Goal: Task Accomplishment & Management: Complete application form

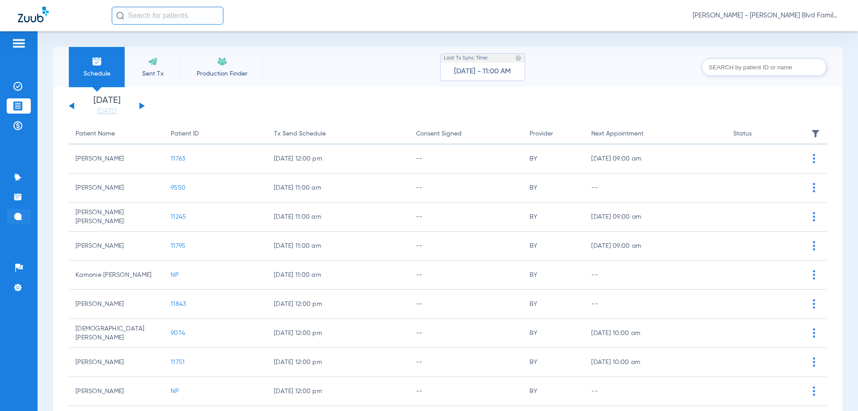
click at [17, 216] on img at bounding box center [17, 216] width 9 height 9
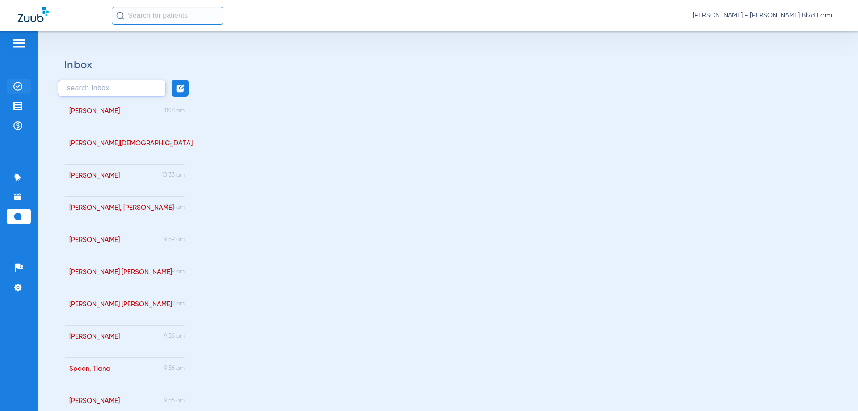
click at [18, 84] on img at bounding box center [17, 86] width 9 height 9
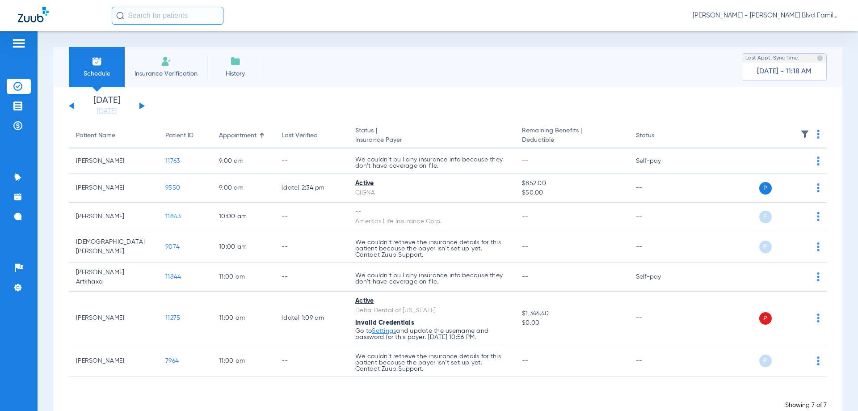
click at [143, 63] on li "Insurance Verification" at bounding box center [166, 67] width 83 height 40
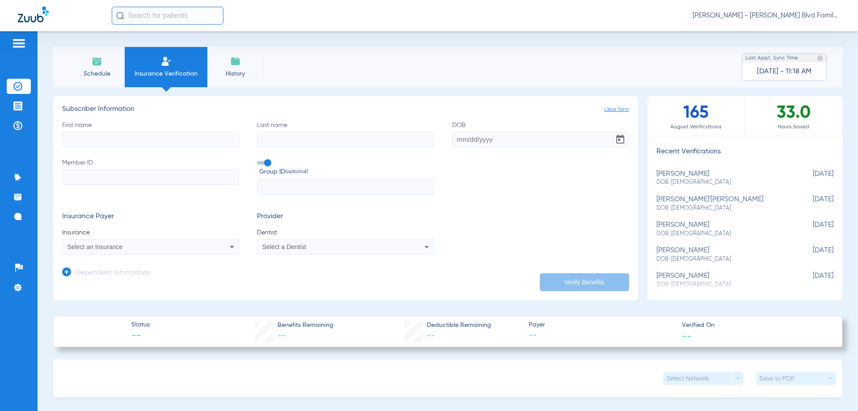
click at [180, 133] on input "First name" at bounding box center [150, 139] width 177 height 15
type input "[PERSON_NAME]"
drag, startPoint x: 155, startPoint y: 144, endPoint x: 12, endPoint y: 128, distance: 143.4
click at [11, 129] on div "Patients Insurance Verification Treatment Acceptance Payments & A/R Communicati…" at bounding box center [429, 236] width 858 height 411
paste input "[PERSON_NAME]"
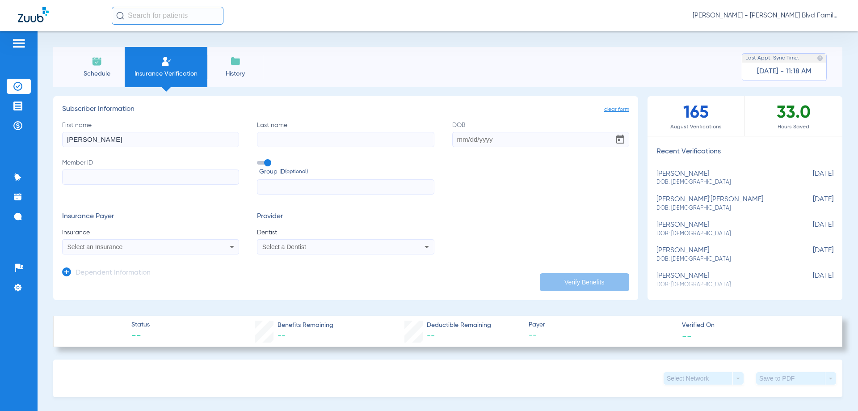
type input "[PERSON_NAME]"
paste input "Artkhaxa"
type input "Artkhaxa"
click at [479, 142] on input "DOB" at bounding box center [540, 139] width 177 height 15
type input "6"
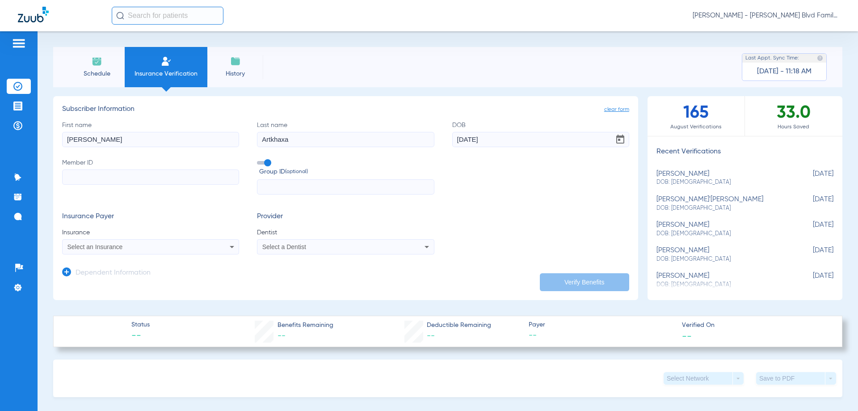
type input "[DATE]"
click at [155, 174] on input "Member ID" at bounding box center [150, 176] width 177 height 15
type input "102162910500"
click at [226, 246] on icon at bounding box center [231, 246] width 11 height 11
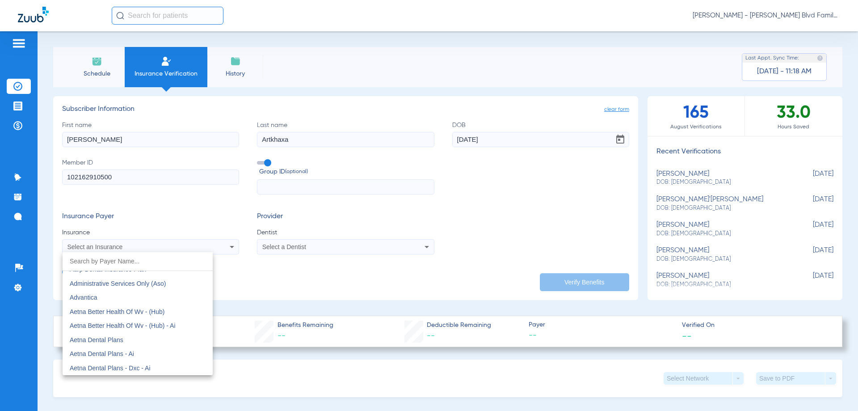
scroll to position [20, 0]
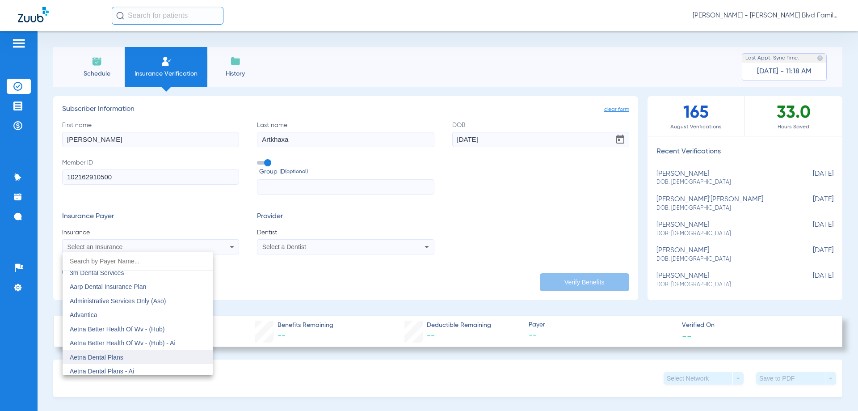
click at [169, 357] on mat-option "Aetna Dental Plans" at bounding box center [138, 357] width 150 height 14
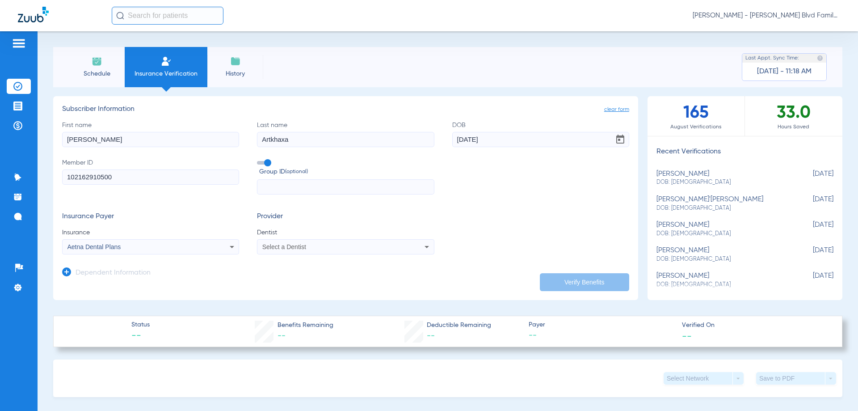
click at [301, 247] on span "Select a Dentist" at bounding box center [284, 246] width 44 height 7
click at [303, 280] on span "[PERSON_NAME]" at bounding box center [289, 277] width 52 height 7
click at [553, 285] on button "Verify Benefits" at bounding box center [584, 282] width 89 height 18
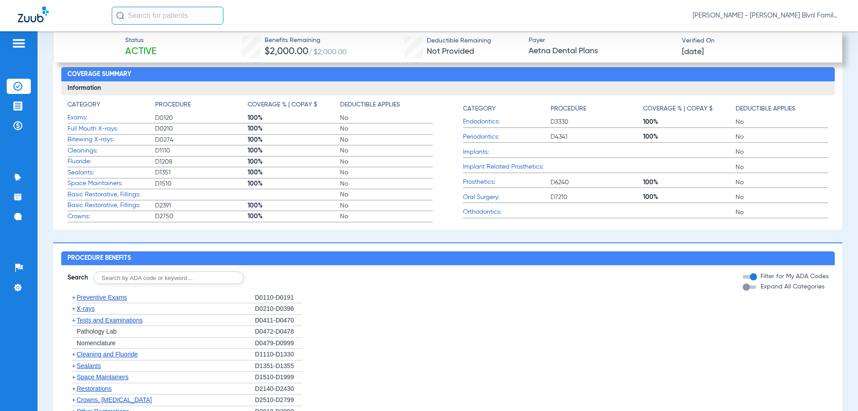
scroll to position [541, 0]
